Goal: Transaction & Acquisition: Purchase product/service

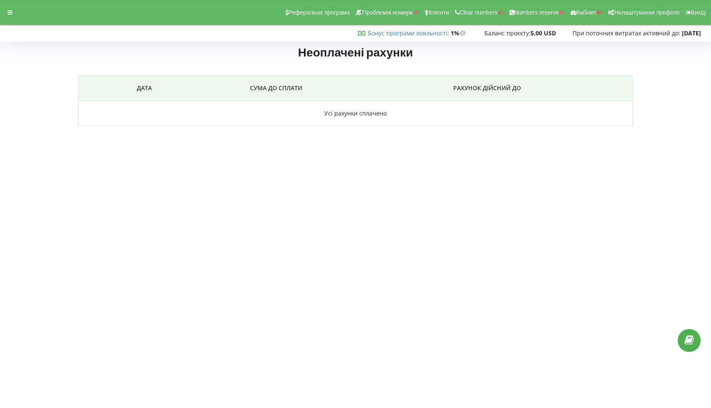
click at [3, 18] on div at bounding box center [9, 13] width 15 height 12
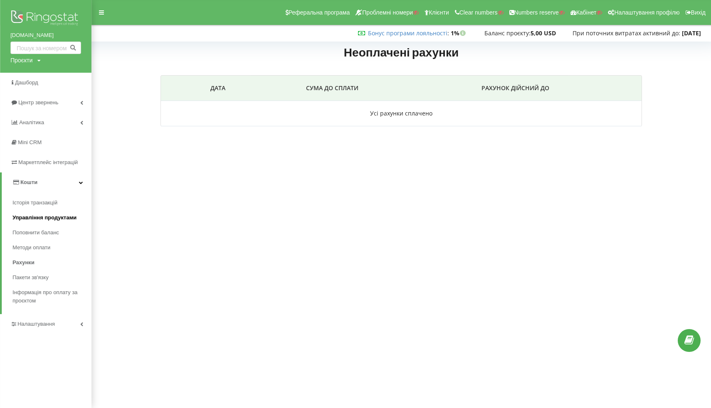
click at [34, 215] on span "Управління продуктами" at bounding box center [44, 218] width 64 height 8
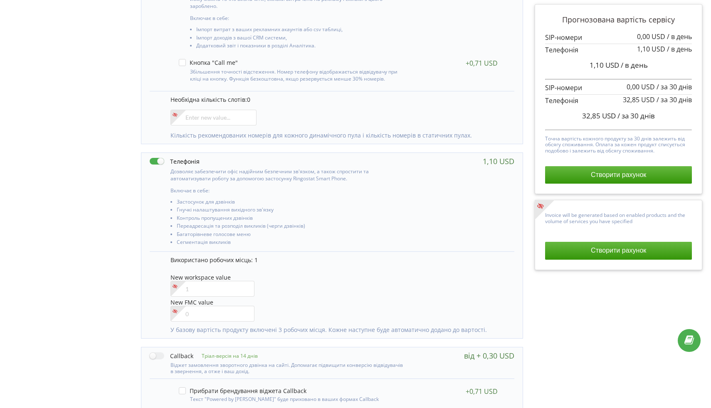
scroll to position [282, 0]
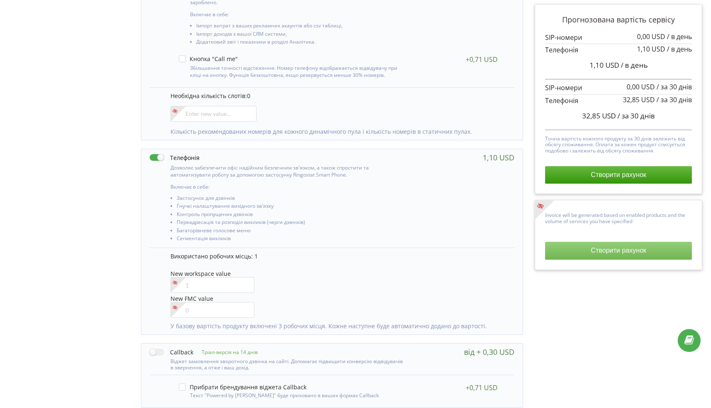
click at [575, 259] on button "Створити рахунок" at bounding box center [618, 250] width 147 height 17
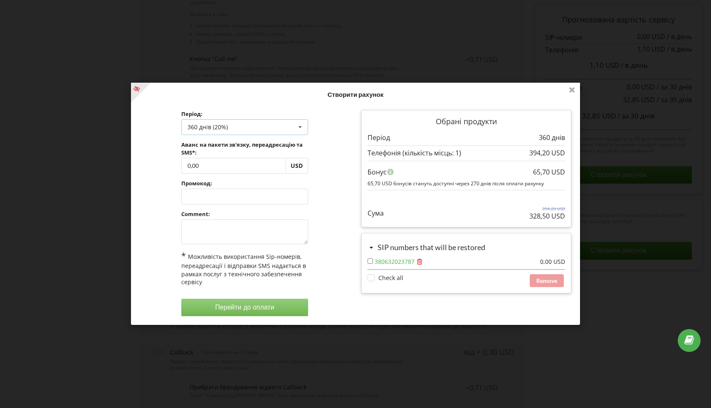
click at [245, 133] on div "360 днів (20%) Поповнити баланс без подовження 30 днів 90 днів" at bounding box center [244, 128] width 127 height 16
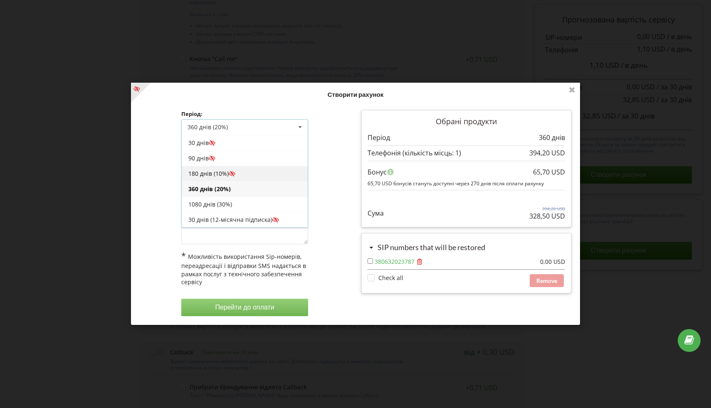
click at [237, 173] on div "180 днів (10%)" at bounding box center [245, 173] width 126 height 15
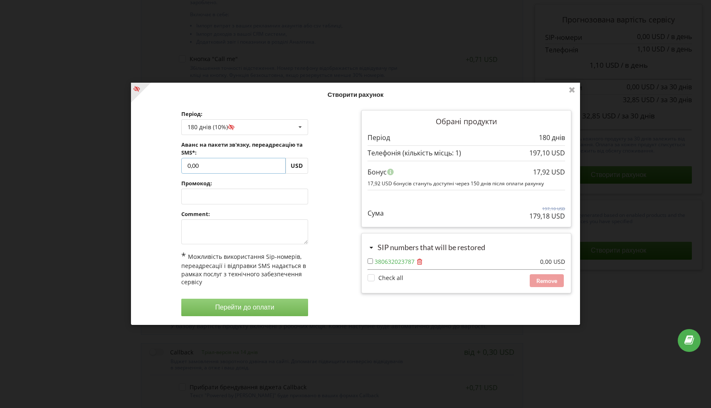
click at [214, 165] on input "0,00" at bounding box center [233, 166] width 104 height 16
type input "0"
type input "30"
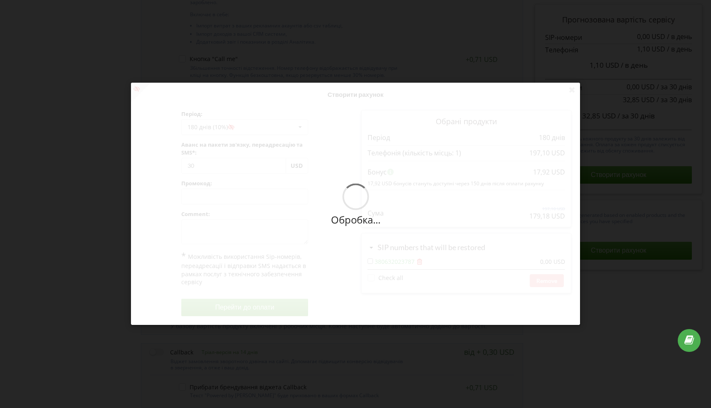
click at [335, 133] on div "Обробка... Створити рахунок Період: 180 днів (10%) Поповнити баланс без подовже…" at bounding box center [355, 204] width 449 height 242
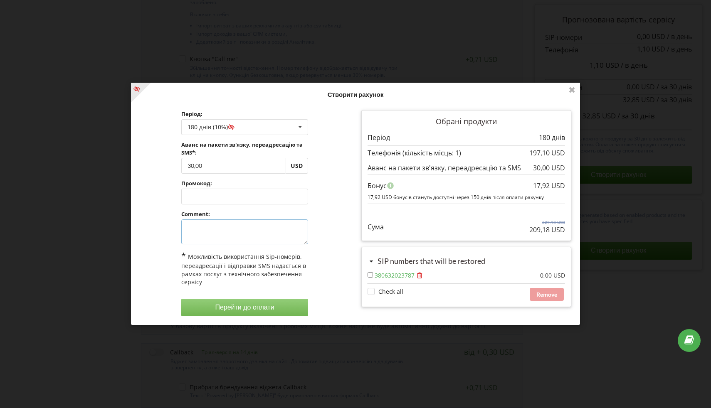
click at [246, 233] on textarea at bounding box center [244, 232] width 127 height 25
type textarea "-"
click at [237, 318] on div "Період: 180 днів (10%) Поповнити баланс без подовження 30 днів -" at bounding box center [244, 214] width 138 height 218
click at [258, 291] on div "Період: 180 днів (10%) Поповнити баланс без подовження 30 днів -" at bounding box center [244, 214] width 138 height 218
click at [255, 301] on button "Перейти до оплати" at bounding box center [244, 307] width 127 height 17
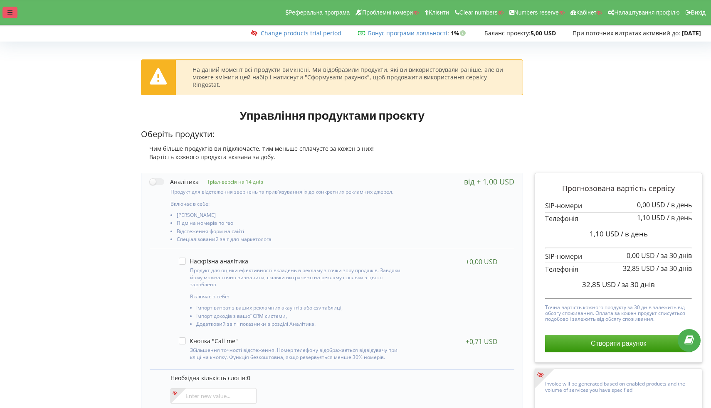
click at [15, 14] on div at bounding box center [9, 13] width 15 height 12
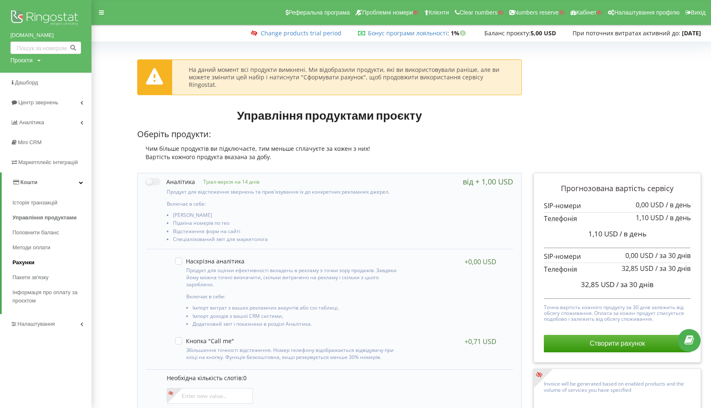
click at [30, 263] on span "Рахунки" at bounding box center [23, 263] width 22 height 8
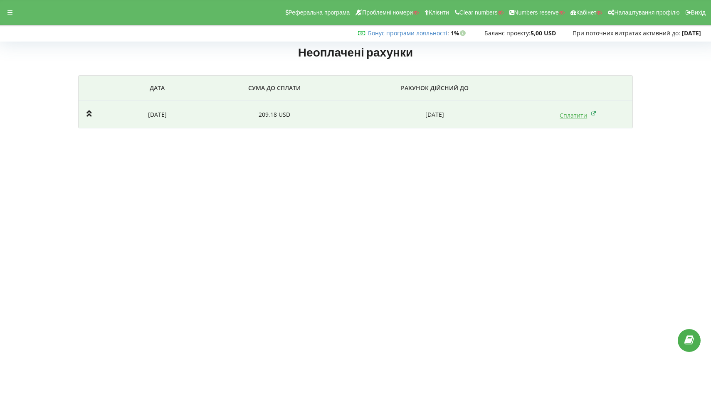
click at [592, 112] on icon at bounding box center [593, 113] width 5 height 8
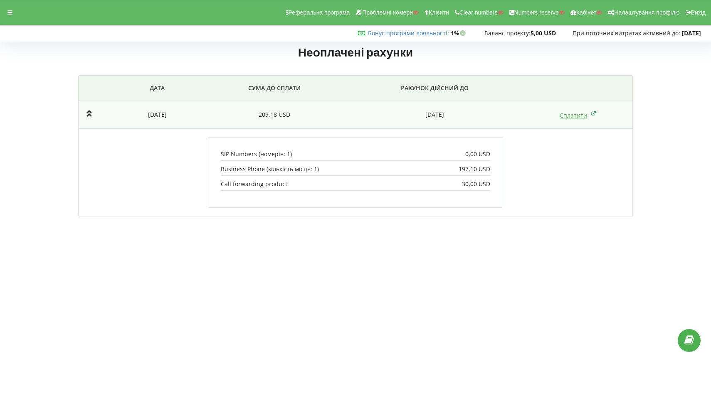
click at [571, 117] on link "Сплатити" at bounding box center [578, 115] width 37 height 8
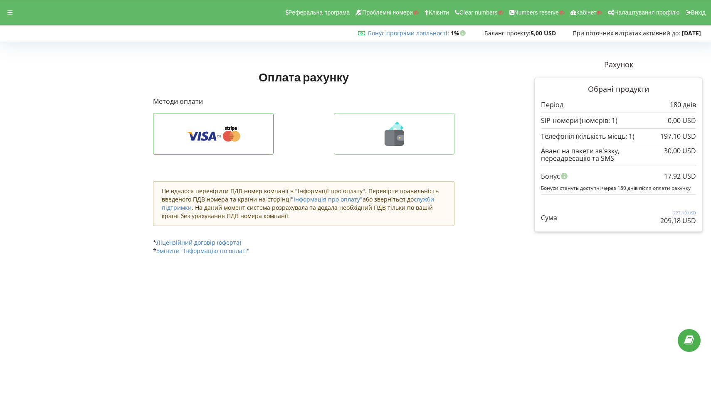
click at [417, 136] on icon at bounding box center [394, 134] width 103 height 24
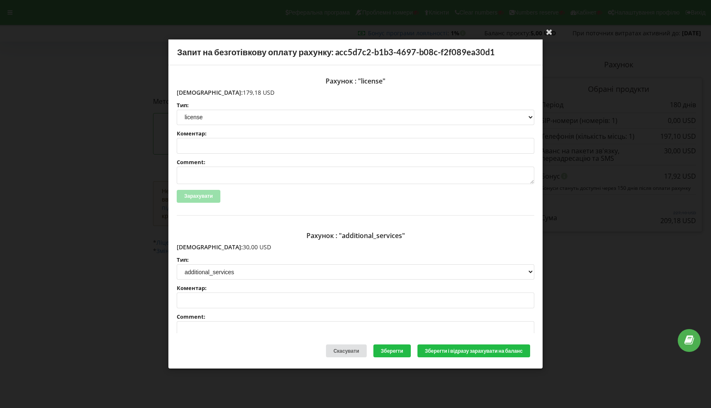
drag, startPoint x: 196, startPoint y: 93, endPoint x: 257, endPoint y: 94, distance: 61.1
click at [257, 94] on p "Сума: 179,18 USD" at bounding box center [356, 93] width 358 height 8
copy p "179,18 USD"
drag, startPoint x: 194, startPoint y: 247, endPoint x: 254, endPoint y: 246, distance: 60.3
click at [254, 246] on p "Сума: 30,00 USD" at bounding box center [356, 247] width 358 height 8
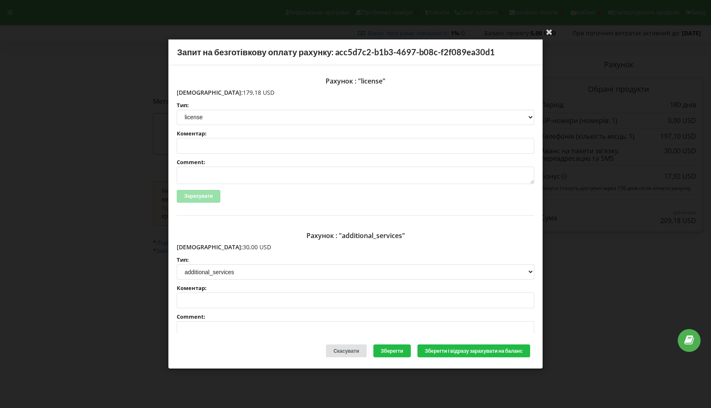
copy p "30,00 USD"
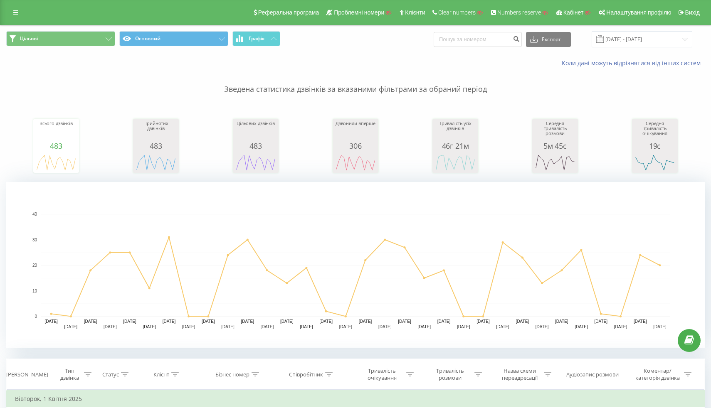
click at [23, 18] on div "Реферальна програма Проблемні номери Клієнти Clear numbers Numbers reserve Кабі…" at bounding box center [355, 12] width 711 height 25
click at [13, 14] on icon at bounding box center [15, 13] width 5 height 6
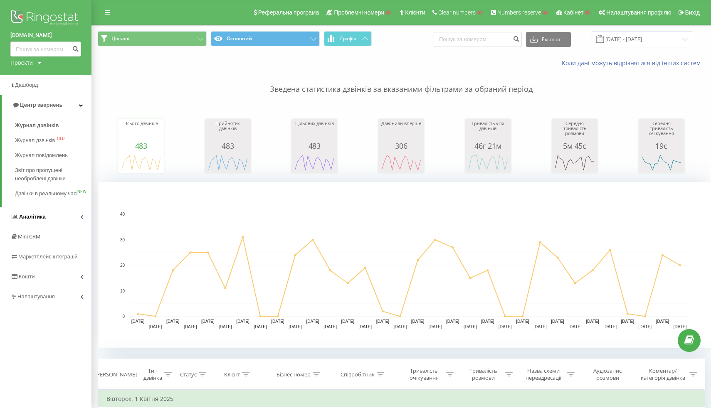
click at [38, 220] on span "Аналiтика" at bounding box center [32, 217] width 27 height 6
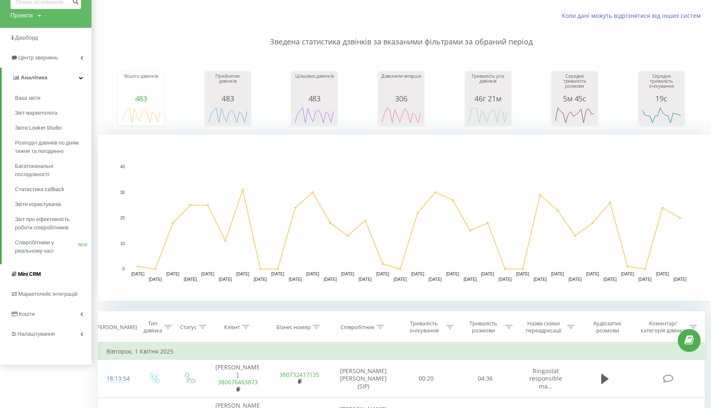
scroll to position [53, 0]
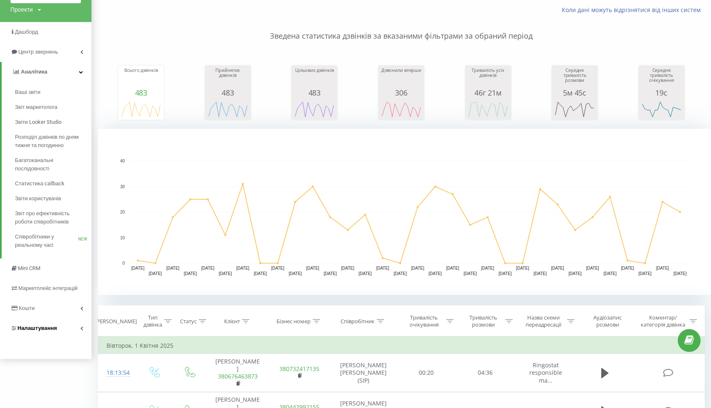
click at [26, 336] on link "Налаштування" at bounding box center [45, 329] width 91 height 20
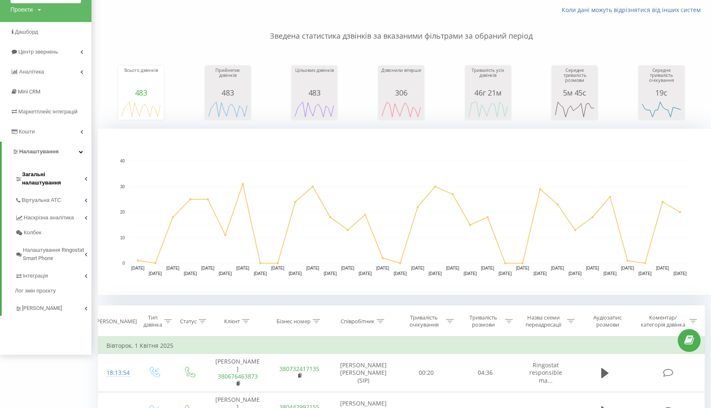
click at [54, 180] on link "Загальні налаштування" at bounding box center [53, 178] width 77 height 26
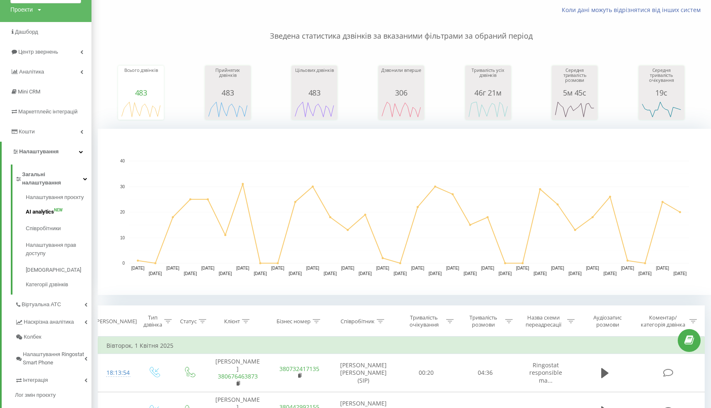
click at [56, 208] on span "AI analytics NEW" at bounding box center [44, 212] width 37 height 8
